Goal: Information Seeking & Learning: Learn about a topic

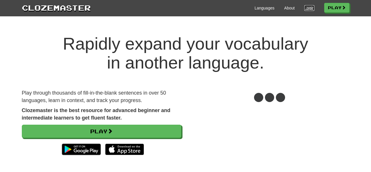
click at [305, 9] on link "Login" at bounding box center [309, 8] width 10 height 6
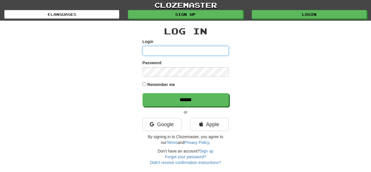
click at [163, 48] on input "Login" at bounding box center [185, 51] width 86 height 10
type input "******"
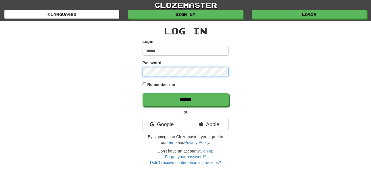
click at [142, 93] on input "******" at bounding box center [185, 99] width 86 height 13
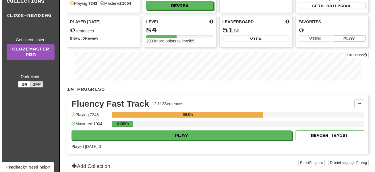
scroll to position [55, 0]
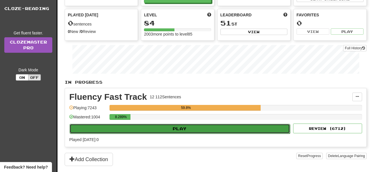
click at [189, 129] on button "Play" at bounding box center [179, 129] width 220 height 10
select select "**"
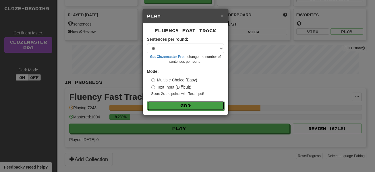
click at [206, 103] on button "Go" at bounding box center [185, 106] width 77 height 10
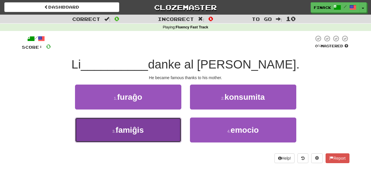
click at [162, 133] on button "3 . famiĝis" at bounding box center [128, 130] width 106 height 25
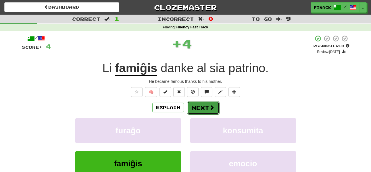
click at [202, 110] on button "Next" at bounding box center [203, 107] width 32 height 13
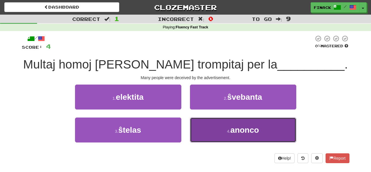
click at [214, 127] on button "4 . anonco" at bounding box center [243, 130] width 106 height 25
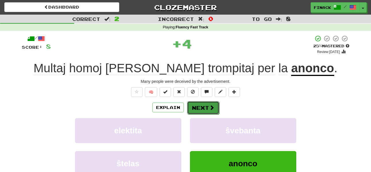
click at [207, 106] on button "Next" at bounding box center [203, 107] width 32 height 13
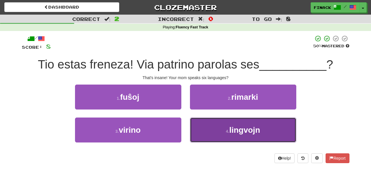
click at [208, 127] on button "4 . lingvojn" at bounding box center [243, 130] width 106 height 25
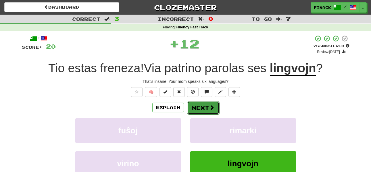
click at [199, 107] on button "Next" at bounding box center [203, 107] width 32 height 13
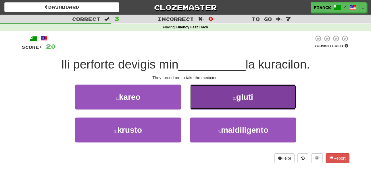
click at [218, 97] on button "2 . gluti" at bounding box center [243, 97] width 106 height 25
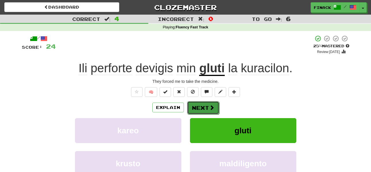
click at [204, 102] on button "Next" at bounding box center [203, 107] width 32 height 13
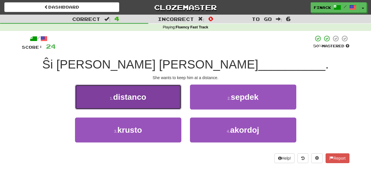
click at [137, 102] on button "1 . distanco" at bounding box center [128, 97] width 106 height 25
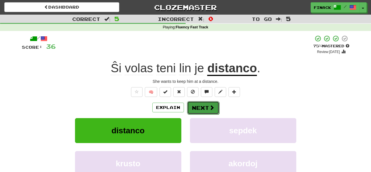
click at [213, 105] on span at bounding box center [211, 107] width 5 height 5
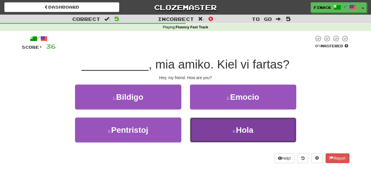
click at [206, 137] on button "4 . Hola" at bounding box center [243, 130] width 106 height 25
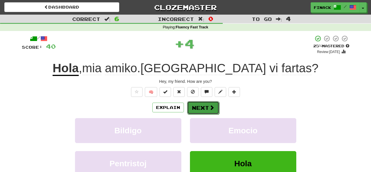
click at [199, 106] on button "Next" at bounding box center [203, 107] width 32 height 13
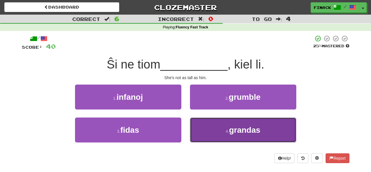
click at [248, 139] on button "4 . grandas" at bounding box center [243, 130] width 106 height 25
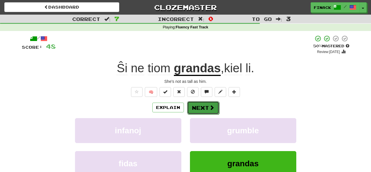
click at [206, 106] on button "Next" at bounding box center [203, 107] width 32 height 13
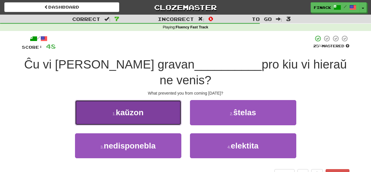
click at [151, 101] on button "1 . kaŭzon" at bounding box center [128, 112] width 106 height 25
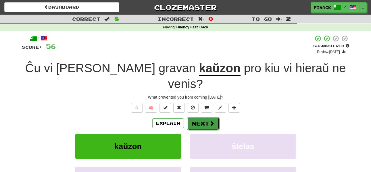
click at [197, 117] on button "Next" at bounding box center [203, 123] width 32 height 13
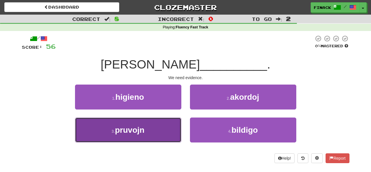
click at [156, 125] on button "3 . pruvojn" at bounding box center [128, 130] width 106 height 25
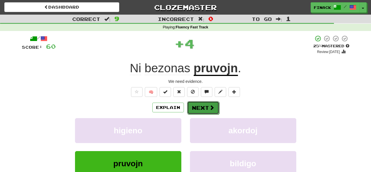
click at [212, 109] on span at bounding box center [211, 107] width 5 height 5
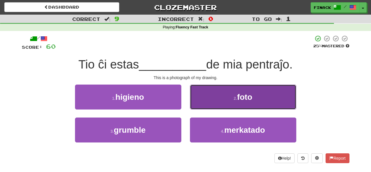
click at [217, 98] on button "2 . foto" at bounding box center [243, 97] width 106 height 25
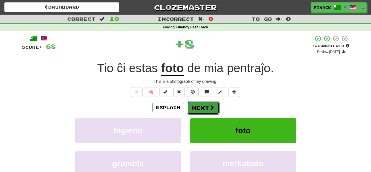
click at [205, 109] on button "Next" at bounding box center [203, 107] width 32 height 13
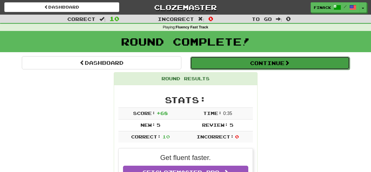
click at [213, 65] on button "Continue" at bounding box center [269, 63] width 159 height 13
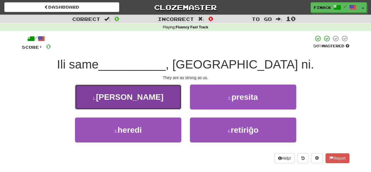
click at [160, 105] on button "1 . fortas" at bounding box center [128, 97] width 106 height 25
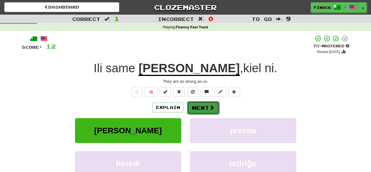
click at [202, 111] on button "Next" at bounding box center [203, 107] width 32 height 13
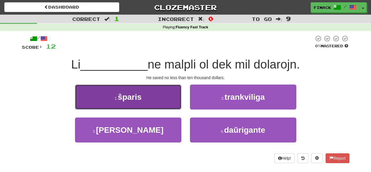
click at [151, 98] on button "1 . ŝparis" at bounding box center [128, 97] width 106 height 25
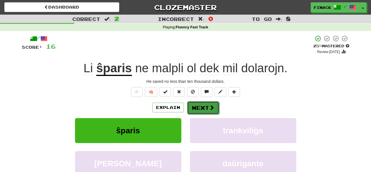
click at [209, 107] on span at bounding box center [211, 107] width 5 height 5
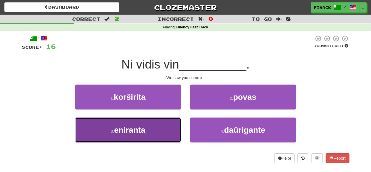
click at [111, 135] on button "3 . eniranta" at bounding box center [128, 130] width 106 height 25
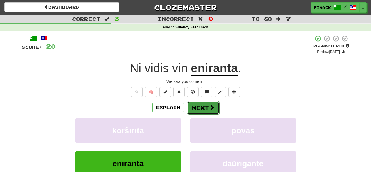
click at [197, 110] on button "Next" at bounding box center [203, 107] width 32 height 13
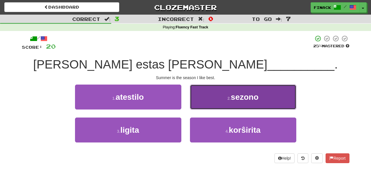
click at [204, 94] on button "2 . sezono" at bounding box center [243, 97] width 106 height 25
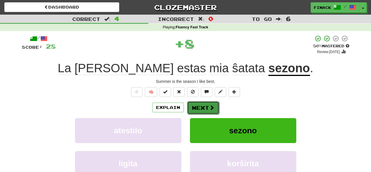
click at [202, 105] on button "Next" at bounding box center [203, 107] width 32 height 13
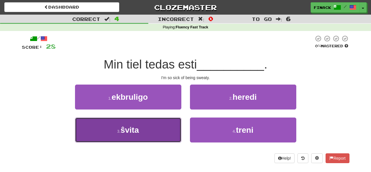
click at [162, 122] on button "3 . ŝvita" at bounding box center [128, 130] width 106 height 25
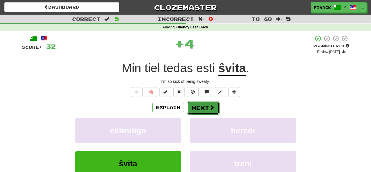
click at [199, 109] on button "Next" at bounding box center [203, 107] width 32 height 13
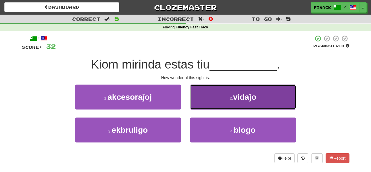
click at [213, 100] on button "2 . vidaĵo" at bounding box center [243, 97] width 106 height 25
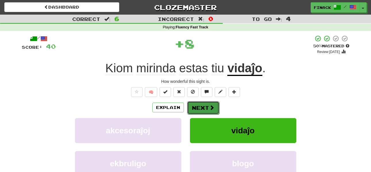
click at [207, 107] on button "Next" at bounding box center [203, 107] width 32 height 13
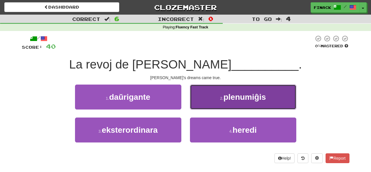
click at [202, 97] on button "2 . plenumiĝis" at bounding box center [243, 97] width 106 height 25
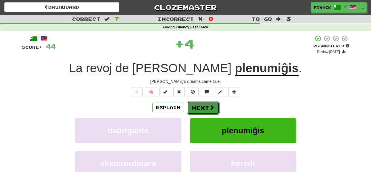
click at [198, 105] on button "Next" at bounding box center [203, 107] width 32 height 13
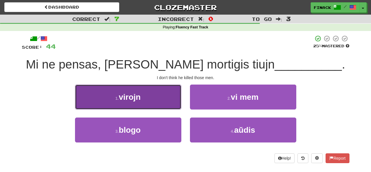
click at [164, 98] on button "1 . virojn" at bounding box center [128, 97] width 106 height 25
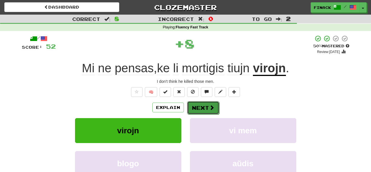
click at [215, 106] on button "Next" at bounding box center [203, 107] width 32 height 13
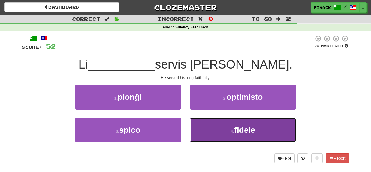
click at [212, 126] on button "4 . fidele" at bounding box center [243, 130] width 106 height 25
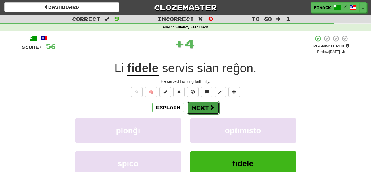
click at [203, 109] on button "Next" at bounding box center [203, 107] width 32 height 13
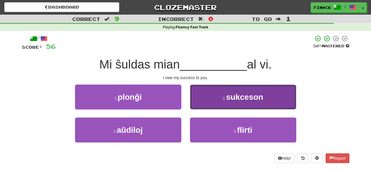
click at [206, 103] on button "2 . sukceson" at bounding box center [243, 97] width 106 height 25
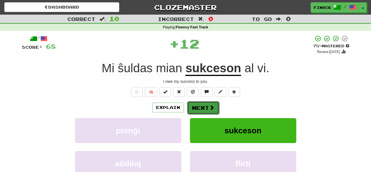
click at [202, 112] on button "Next" at bounding box center [203, 107] width 32 height 13
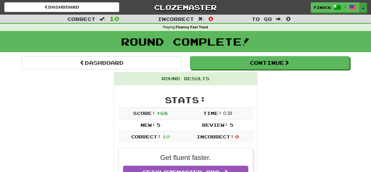
click at [364, 11] on button "Toggle Dropdown" at bounding box center [362, 8] width 7 height 10
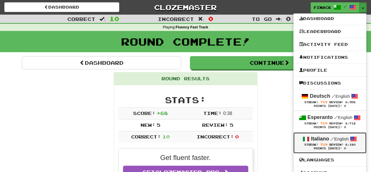
click at [321, 138] on strong "Italiano" at bounding box center [320, 139] width 18 height 6
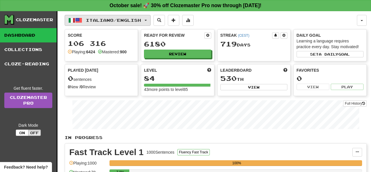
click at [150, 17] on button "Italiano / English" at bounding box center [108, 20] width 86 height 11
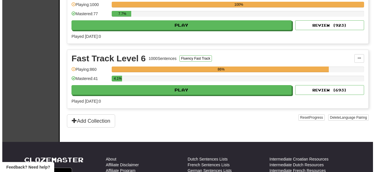
scroll to position [428, 0]
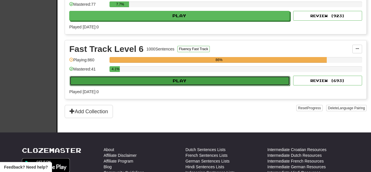
click at [195, 80] on button "Play" at bounding box center [179, 81] width 220 height 10
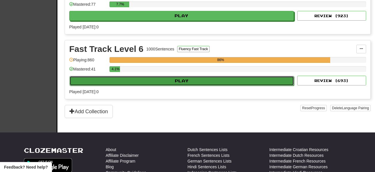
select select "**"
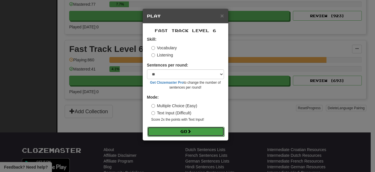
drag, startPoint x: 187, startPoint y: 133, endPoint x: 168, endPoint y: 84, distance: 52.8
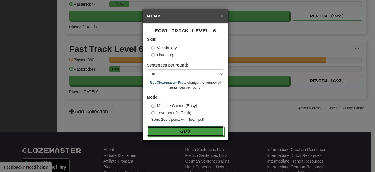
click at [187, 133] on button "Go" at bounding box center [185, 132] width 77 height 10
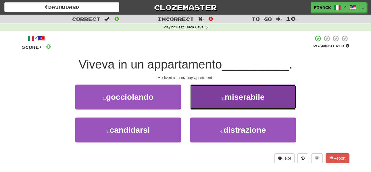
click at [208, 100] on button "2 . miserabile" at bounding box center [243, 97] width 106 height 25
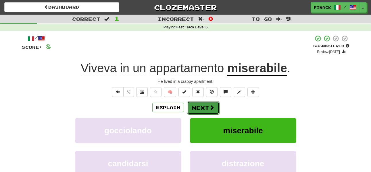
click at [192, 109] on button "Next" at bounding box center [203, 107] width 32 height 13
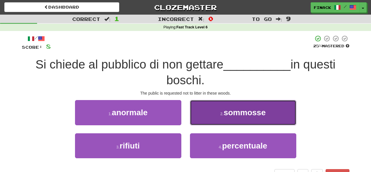
click at [197, 114] on button "2 . sommosse" at bounding box center [243, 112] width 106 height 25
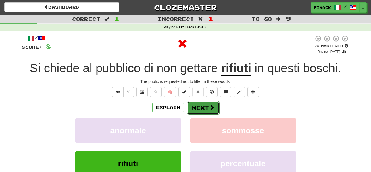
click at [195, 113] on button "Next" at bounding box center [203, 107] width 32 height 13
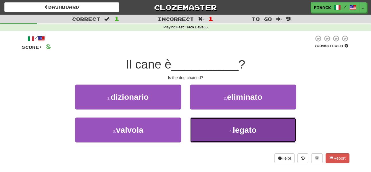
click at [203, 128] on button "4 . legato" at bounding box center [243, 130] width 106 height 25
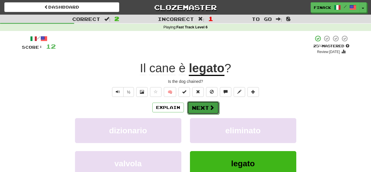
click at [208, 104] on button "Next" at bounding box center [203, 107] width 32 height 13
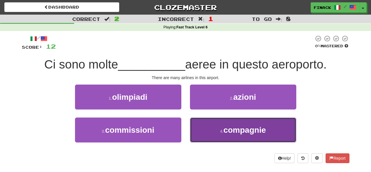
click at [212, 131] on button "4 . compagnie" at bounding box center [243, 130] width 106 height 25
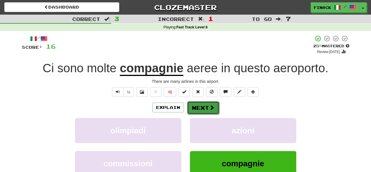
click at [200, 106] on button "Next" at bounding box center [203, 107] width 32 height 13
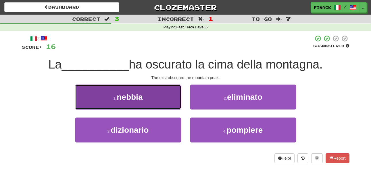
click at [159, 97] on button "1 . nebbia" at bounding box center [128, 97] width 106 height 25
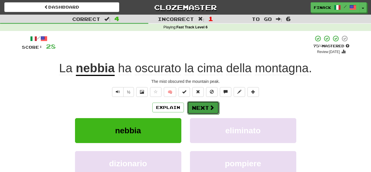
click at [204, 106] on button "Next" at bounding box center [203, 107] width 32 height 13
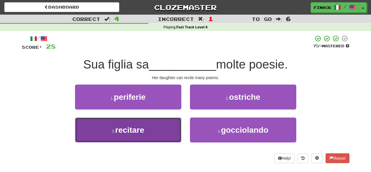
click at [162, 129] on button "3 . recitare" at bounding box center [128, 130] width 106 height 25
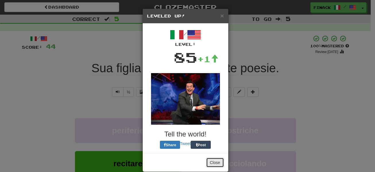
click at [218, 163] on button "Close" at bounding box center [215, 163] width 18 height 10
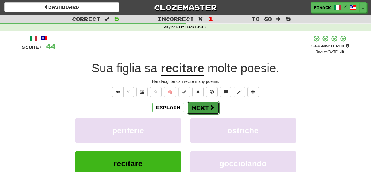
click at [204, 105] on button "Next" at bounding box center [203, 107] width 32 height 13
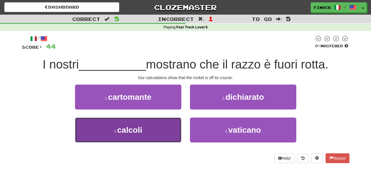
click at [161, 128] on button "3 . calcoli" at bounding box center [128, 130] width 106 height 25
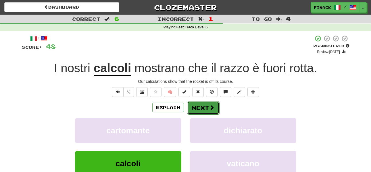
click at [204, 104] on button "Next" at bounding box center [203, 107] width 32 height 13
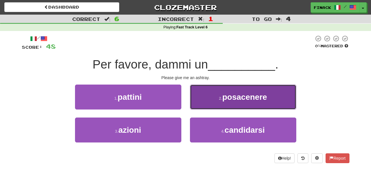
click at [212, 98] on button "2 . posacenere" at bounding box center [243, 97] width 106 height 25
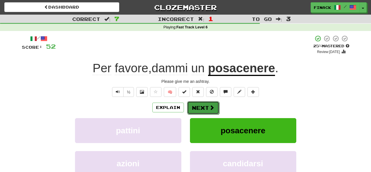
click at [210, 103] on button "Next" at bounding box center [203, 107] width 32 height 13
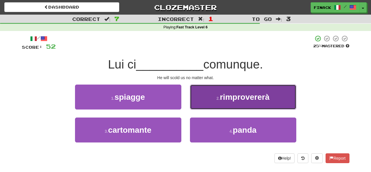
click at [215, 97] on button "2 . rimprovererà" at bounding box center [243, 97] width 106 height 25
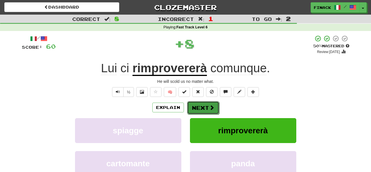
click at [201, 104] on button "Next" at bounding box center [203, 107] width 32 height 13
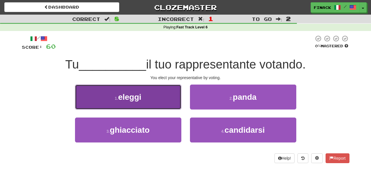
click at [164, 95] on button "1 . eleggi" at bounding box center [128, 97] width 106 height 25
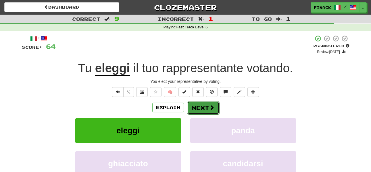
click at [203, 109] on button "Next" at bounding box center [203, 107] width 32 height 13
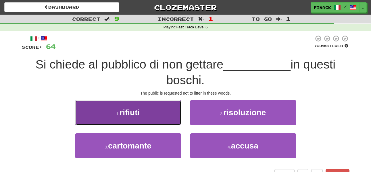
click at [157, 103] on button "1 . rifiuti" at bounding box center [128, 112] width 106 height 25
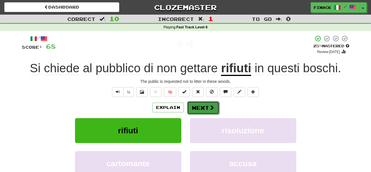
click at [197, 107] on button "Next" at bounding box center [203, 107] width 32 height 13
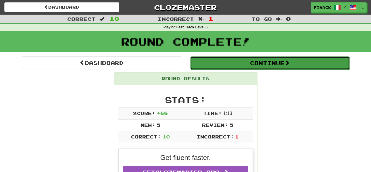
click at [242, 59] on button "Continue" at bounding box center [269, 63] width 159 height 13
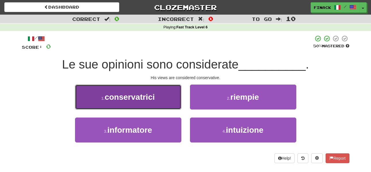
click at [143, 97] on span "conservatrici" at bounding box center [129, 97] width 50 height 9
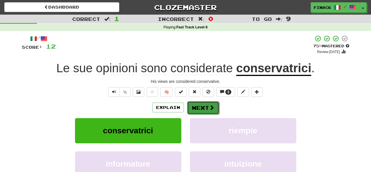
click at [195, 108] on button "Next" at bounding box center [203, 107] width 32 height 13
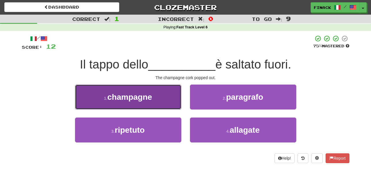
click at [176, 98] on button "1 . champagne" at bounding box center [128, 97] width 106 height 25
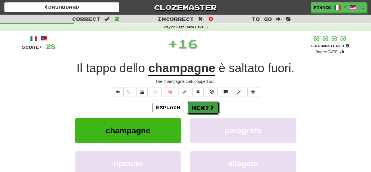
click at [197, 106] on button "Next" at bounding box center [203, 107] width 32 height 13
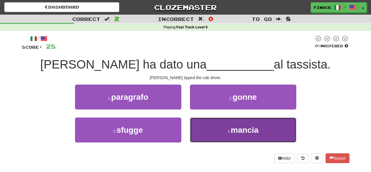
click at [222, 123] on button "4 . mancia" at bounding box center [243, 130] width 106 height 25
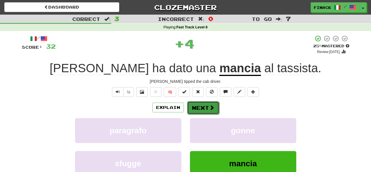
click at [208, 108] on button "Next" at bounding box center [203, 107] width 32 height 13
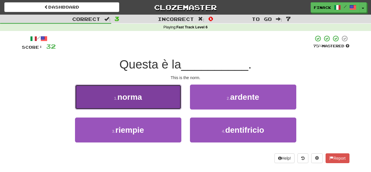
click at [171, 104] on button "1 . norma" at bounding box center [128, 97] width 106 height 25
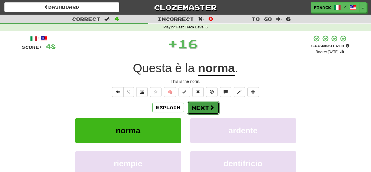
click at [206, 106] on button "Next" at bounding box center [203, 107] width 32 height 13
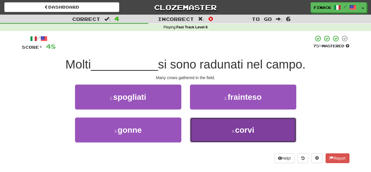
click at [212, 127] on button "4 . corvi" at bounding box center [243, 130] width 106 height 25
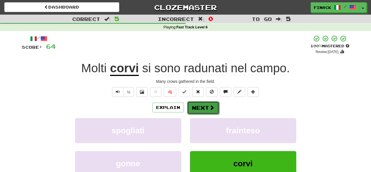
click at [203, 107] on button "Next" at bounding box center [203, 107] width 32 height 13
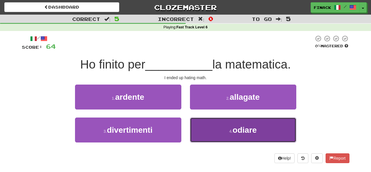
click at [204, 130] on button "4 . odiare" at bounding box center [243, 130] width 106 height 25
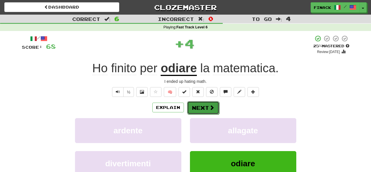
click at [197, 106] on button "Next" at bounding box center [203, 107] width 32 height 13
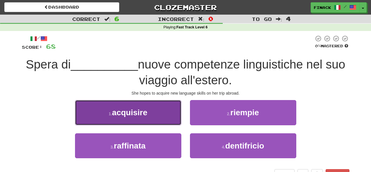
click at [168, 113] on button "1 . acquisire" at bounding box center [128, 112] width 106 height 25
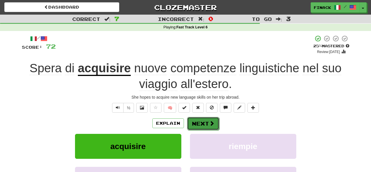
click at [203, 123] on button "Next" at bounding box center [203, 123] width 32 height 13
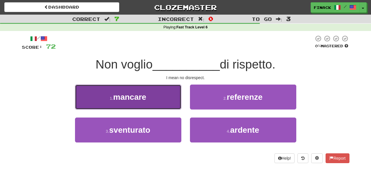
click at [165, 99] on button "1 . mancare" at bounding box center [128, 97] width 106 height 25
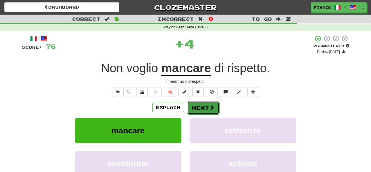
click at [201, 106] on button "Next" at bounding box center [203, 107] width 32 height 13
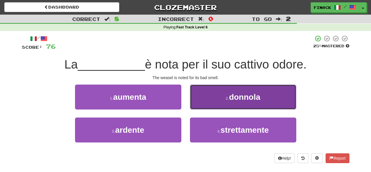
click at [202, 102] on button "2 . donnola" at bounding box center [243, 97] width 106 height 25
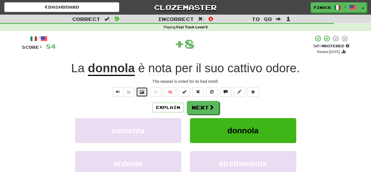
click at [143, 92] on span at bounding box center [142, 92] width 4 height 4
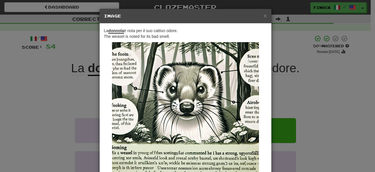
click at [302, 88] on div "× Image La donnola è nota per il suo cattivo odore. The weasel is noted for its…" at bounding box center [187, 86] width 375 height 172
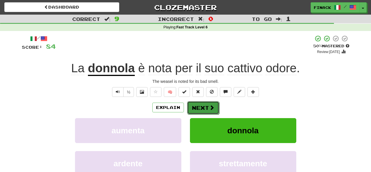
click at [207, 106] on button "Next" at bounding box center [203, 107] width 32 height 13
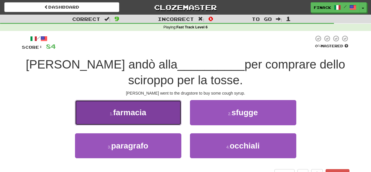
click at [172, 116] on button "1 . farmacia" at bounding box center [128, 112] width 106 height 25
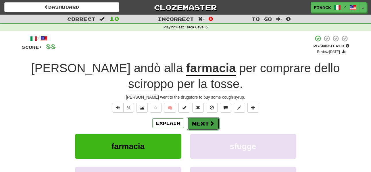
click at [201, 123] on button "Next" at bounding box center [203, 123] width 32 height 13
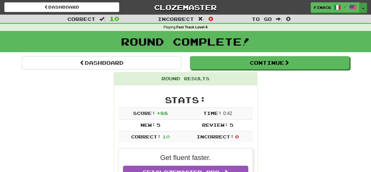
click at [364, 7] on button "Toggle Dropdown" at bounding box center [362, 8] width 7 height 10
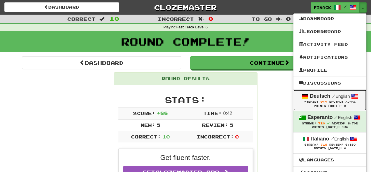
click at [321, 100] on div "Streak: 719 Review: 6,958" at bounding box center [329, 102] width 61 height 4
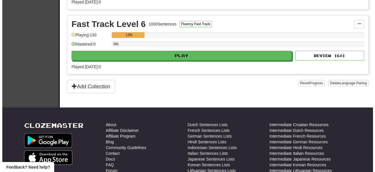
scroll to position [459, 0]
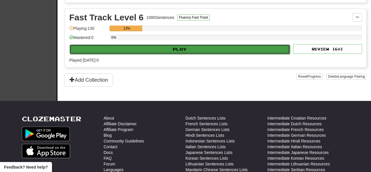
click at [143, 48] on button "Play" at bounding box center [179, 49] width 220 height 10
select select "**"
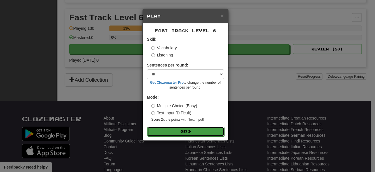
click at [186, 133] on button "Go" at bounding box center [185, 132] width 77 height 10
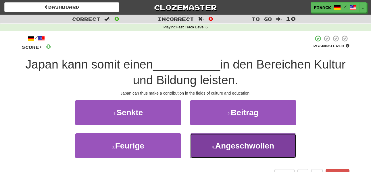
click at [216, 151] on button "4 . Angeschwollen" at bounding box center [243, 145] width 106 height 25
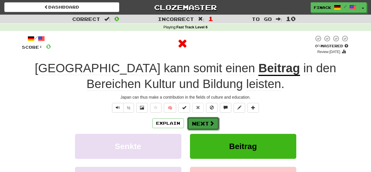
click at [202, 124] on button "Next" at bounding box center [203, 123] width 32 height 13
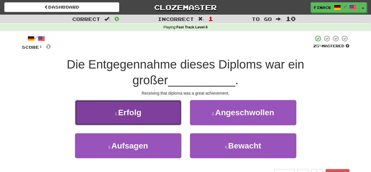
click at [163, 114] on button "1 . Erfolg" at bounding box center [128, 112] width 106 height 25
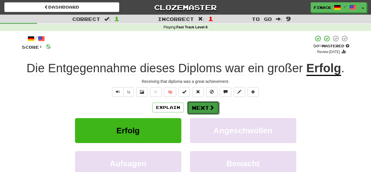
click at [203, 106] on button "Next" at bounding box center [203, 107] width 32 height 13
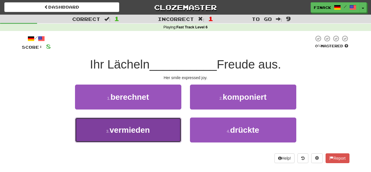
click at [154, 129] on button "3 . vermieden" at bounding box center [128, 130] width 106 height 25
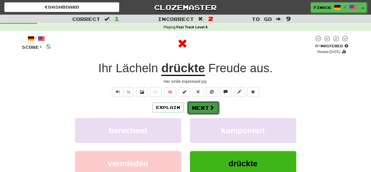
click at [202, 110] on button "Next" at bounding box center [203, 107] width 32 height 13
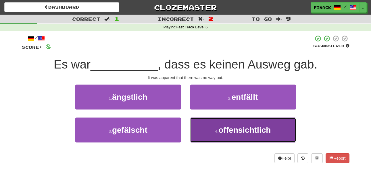
click at [217, 131] on small "4 ." at bounding box center [216, 131] width 3 height 5
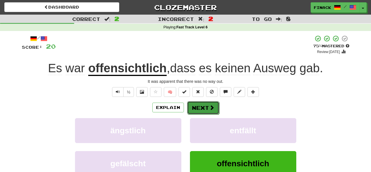
click at [200, 106] on button "Next" at bounding box center [203, 107] width 32 height 13
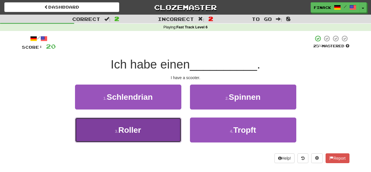
click at [155, 134] on button "3 . Roller" at bounding box center [128, 130] width 106 height 25
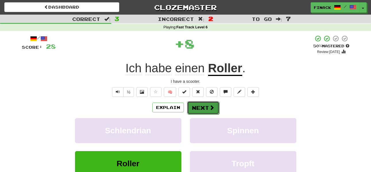
click at [203, 106] on button "Next" at bounding box center [203, 107] width 32 height 13
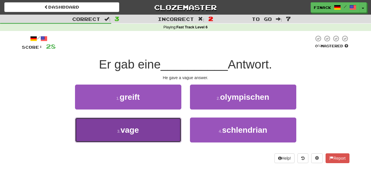
click at [164, 125] on button "3 . vage" at bounding box center [128, 130] width 106 height 25
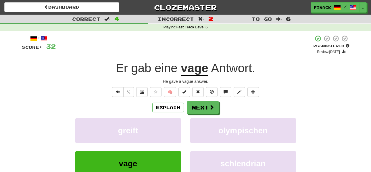
click at [205, 115] on div "Explain Next greift olympischen vage schlendrian Learn more: greift olympischen…" at bounding box center [185, 147] width 327 height 92
click at [203, 103] on button "Next" at bounding box center [203, 107] width 32 height 13
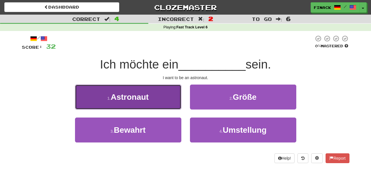
click at [158, 95] on button "1 . Astronaut" at bounding box center [128, 97] width 106 height 25
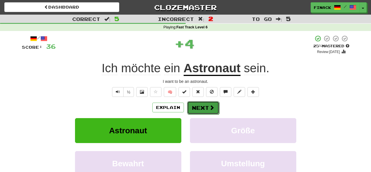
click at [198, 105] on button "Next" at bounding box center [203, 107] width 32 height 13
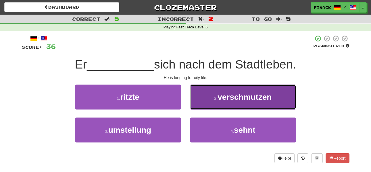
click at [206, 100] on button "2 . verschmutzen" at bounding box center [243, 97] width 106 height 25
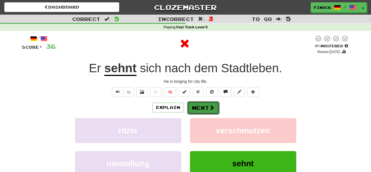
click at [199, 104] on button "Next" at bounding box center [203, 107] width 32 height 13
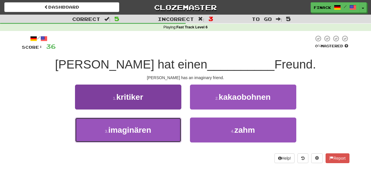
click at [160, 126] on button "3 . imaginären" at bounding box center [128, 130] width 106 height 25
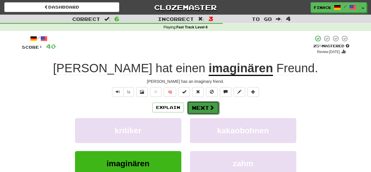
click at [193, 110] on button "Next" at bounding box center [203, 107] width 32 height 13
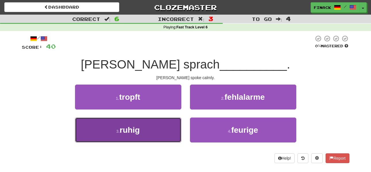
click at [157, 129] on button "3 . ruhig" at bounding box center [128, 130] width 106 height 25
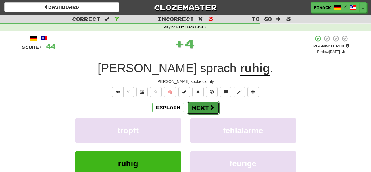
click at [200, 109] on button "Next" at bounding box center [203, 107] width 32 height 13
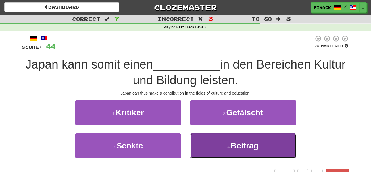
click at [210, 153] on button "4 . Beitrag" at bounding box center [243, 145] width 106 height 25
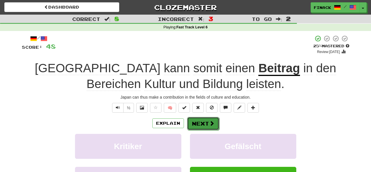
click at [200, 123] on button "Next" at bounding box center [203, 123] width 32 height 13
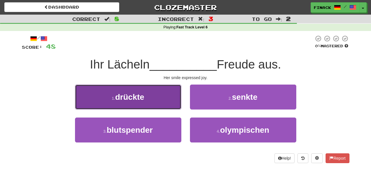
click at [154, 98] on button "1 . drückte" at bounding box center [128, 97] width 106 height 25
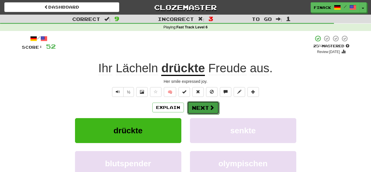
click at [217, 108] on button "Next" at bounding box center [203, 107] width 32 height 13
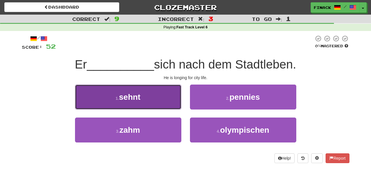
click at [174, 100] on button "1 . sehnt" at bounding box center [128, 97] width 106 height 25
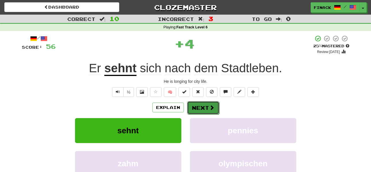
click at [205, 105] on button "Next" at bounding box center [203, 107] width 32 height 13
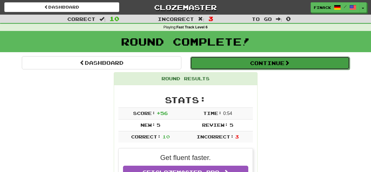
click at [218, 67] on button "Continue" at bounding box center [269, 63] width 159 height 13
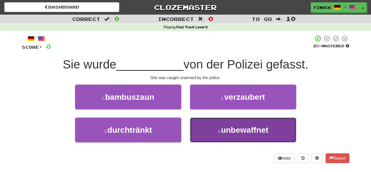
click at [206, 129] on button "4 . unbewaffnet" at bounding box center [243, 130] width 106 height 25
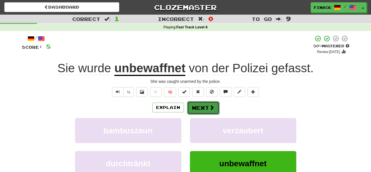
click at [206, 109] on button "Next" at bounding box center [203, 107] width 32 height 13
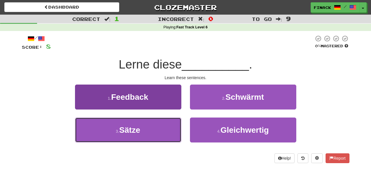
click at [161, 133] on button "3 . Sätze" at bounding box center [128, 130] width 106 height 25
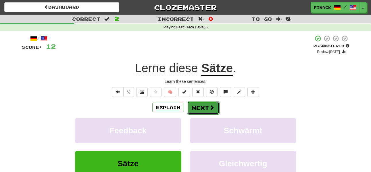
click at [206, 105] on button "Next" at bounding box center [203, 107] width 32 height 13
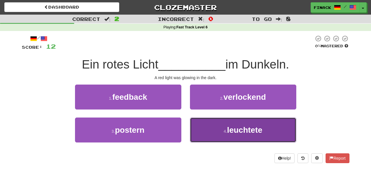
click at [211, 134] on button "4 . leuchtete" at bounding box center [243, 130] width 106 height 25
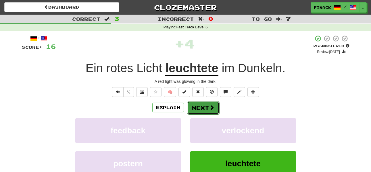
click at [203, 109] on button "Next" at bounding box center [203, 107] width 32 height 13
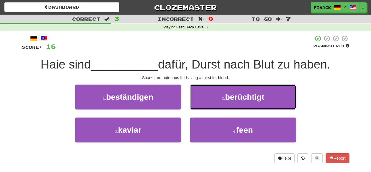
click at [216, 97] on button "2 . berüchtigt" at bounding box center [243, 97] width 106 height 25
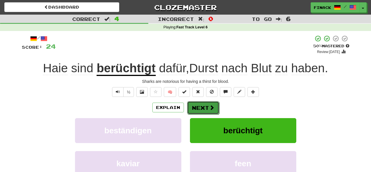
click at [215, 109] on button "Next" at bounding box center [203, 107] width 32 height 13
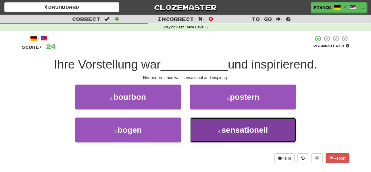
click at [218, 130] on small "4 ." at bounding box center [219, 131] width 3 height 5
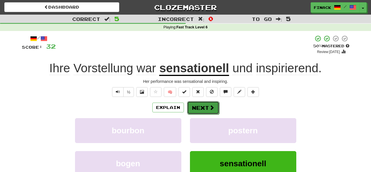
click at [207, 109] on button "Next" at bounding box center [203, 107] width 32 height 13
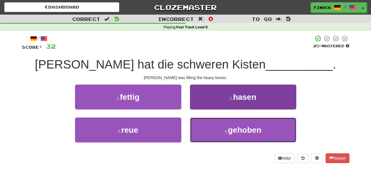
click at [215, 132] on button "4 . gehoben" at bounding box center [243, 130] width 106 height 25
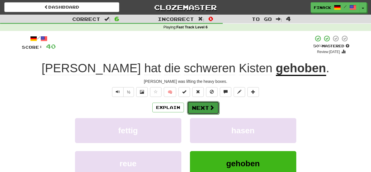
click at [204, 106] on button "Next" at bounding box center [203, 107] width 32 height 13
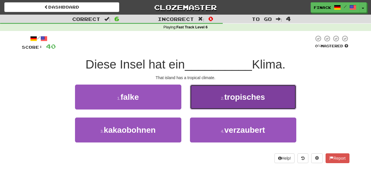
click at [209, 102] on button "2 . tropisches" at bounding box center [243, 97] width 106 height 25
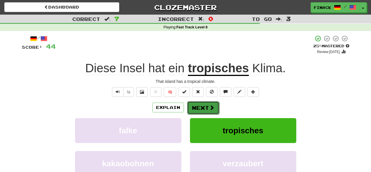
click at [205, 105] on button "Next" at bounding box center [203, 107] width 32 height 13
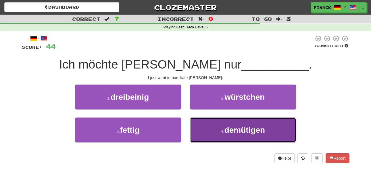
click at [214, 134] on button "4 . demütigen" at bounding box center [243, 130] width 106 height 25
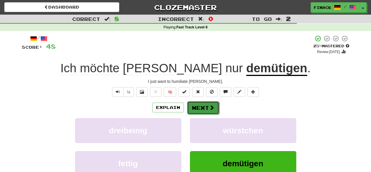
click at [199, 107] on button "Next" at bounding box center [203, 107] width 32 height 13
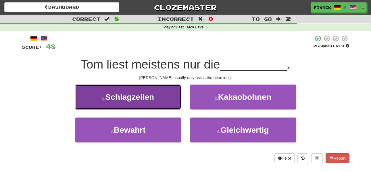
click at [157, 103] on button "1 . Schlagzeilen" at bounding box center [128, 97] width 106 height 25
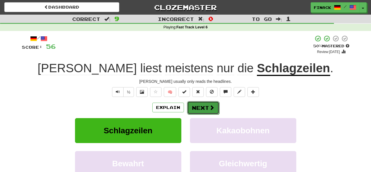
click at [195, 107] on button "Next" at bounding box center [203, 107] width 32 height 13
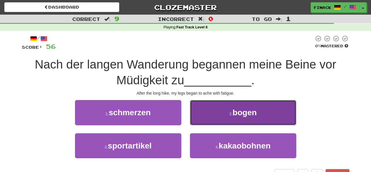
click at [205, 111] on button "2 . bogen" at bounding box center [243, 112] width 106 height 25
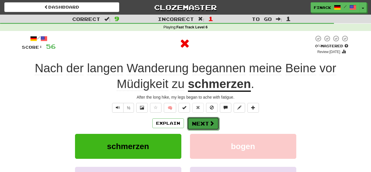
click at [208, 119] on button "Next" at bounding box center [203, 123] width 32 height 13
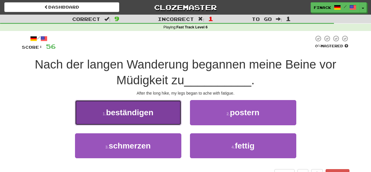
click at [165, 119] on button "1 . beständigen" at bounding box center [128, 112] width 106 height 25
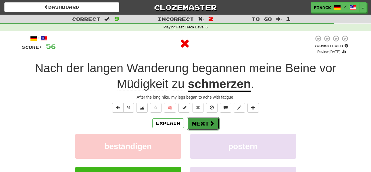
click at [209, 126] on span at bounding box center [211, 123] width 5 height 5
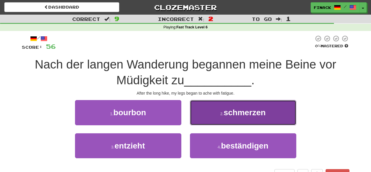
click at [210, 116] on button "2 . schmerzen" at bounding box center [243, 112] width 106 height 25
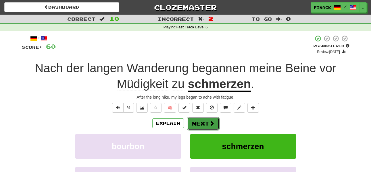
click at [201, 123] on button "Next" at bounding box center [203, 123] width 32 height 13
